Goal: Find specific page/section: Find specific page/section

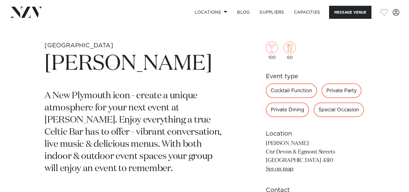
scroll to position [200, 0]
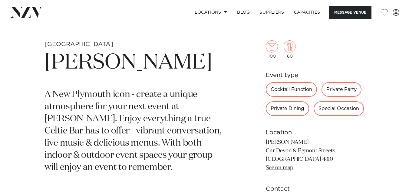
click at [347, 89] on div "Private Party" at bounding box center [342, 89] width 40 height 15
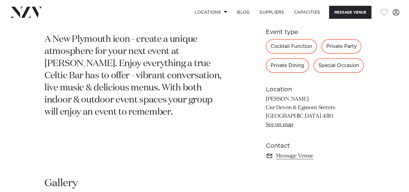
scroll to position [256, 0]
click at [344, 63] on div "Special Occasion" at bounding box center [339, 65] width 50 height 15
click at [342, 45] on div "Private Party" at bounding box center [342, 46] width 40 height 15
click at [285, 68] on div "Private Dining" at bounding box center [287, 65] width 43 height 15
click at [285, 44] on div "Cocktail Function" at bounding box center [291, 46] width 51 height 15
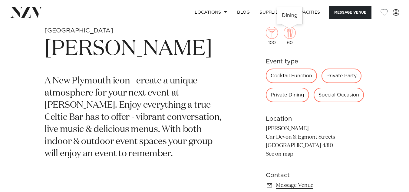
scroll to position [214, 0]
click at [308, 13] on link "Capacities" at bounding box center [307, 12] width 36 height 13
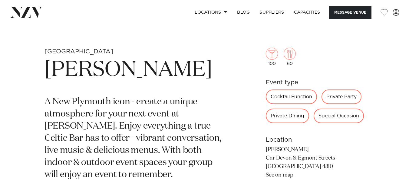
scroll to position [193, 0]
click at [216, 13] on link "Locations" at bounding box center [211, 12] width 42 height 13
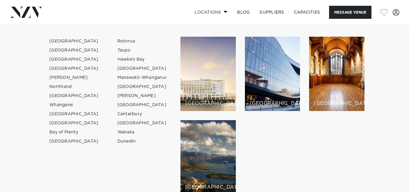
click at [216, 13] on link "Locations" at bounding box center [211, 12] width 42 height 13
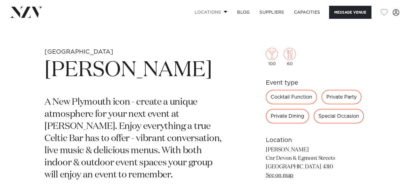
click at [216, 13] on link "Locations" at bounding box center [211, 12] width 42 height 13
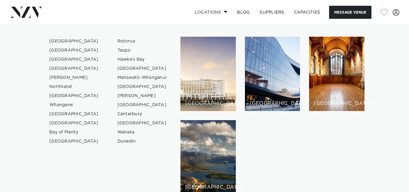
scroll to position [0, 0]
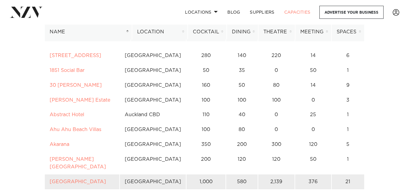
scroll to position [34, 0]
